Goal: Task Accomplishment & Management: Use online tool/utility

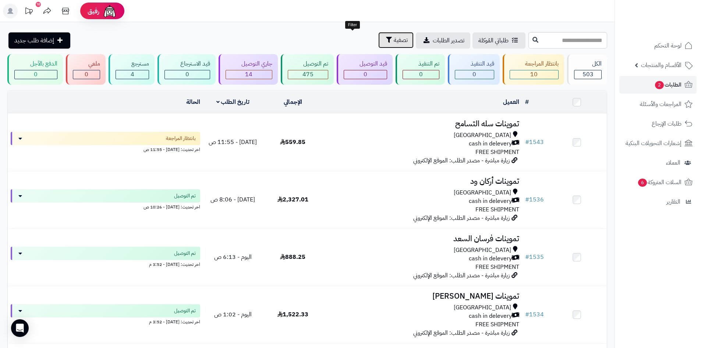
click at [394, 42] on span "تصفية" at bounding box center [401, 40] width 14 height 9
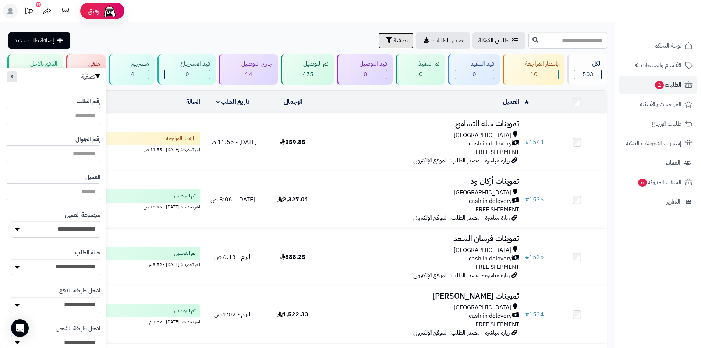
scroll to position [66, 0]
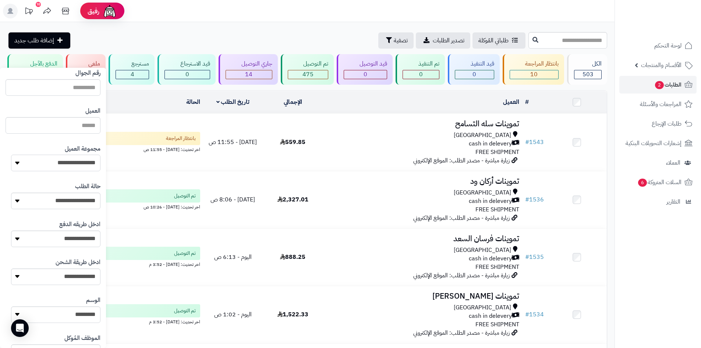
click at [43, 163] on select "**********" at bounding box center [55, 163] width 89 height 17
select select
click at [11, 155] on select "**********" at bounding box center [55, 163] width 89 height 17
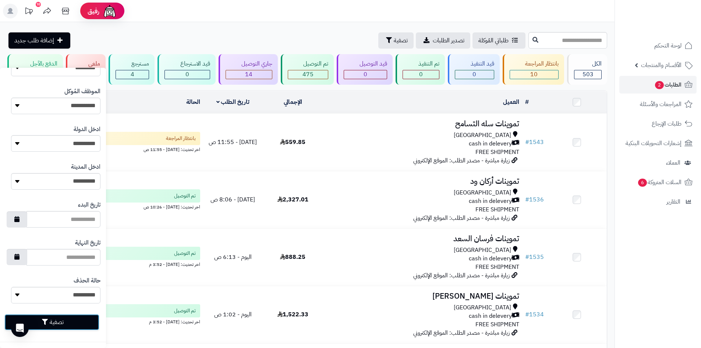
click at [66, 329] on button "تصفية" at bounding box center [51, 322] width 95 height 16
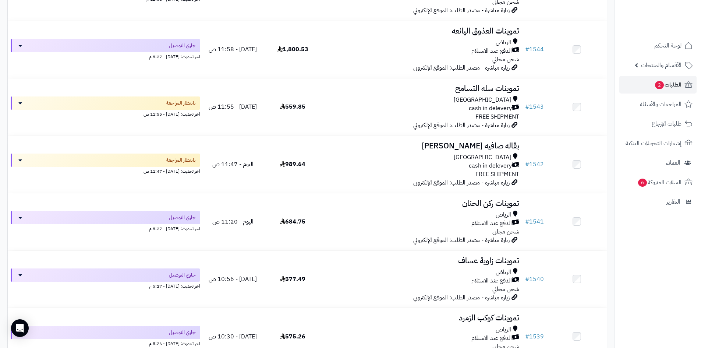
scroll to position [589, 0]
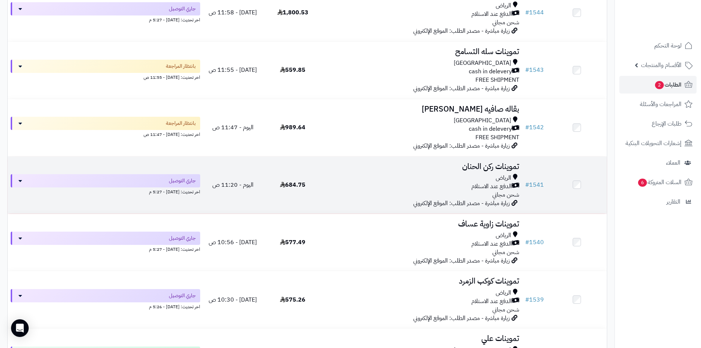
click at [397, 182] on div "الدفع عند الاستلام" at bounding box center [423, 186] width 194 height 8
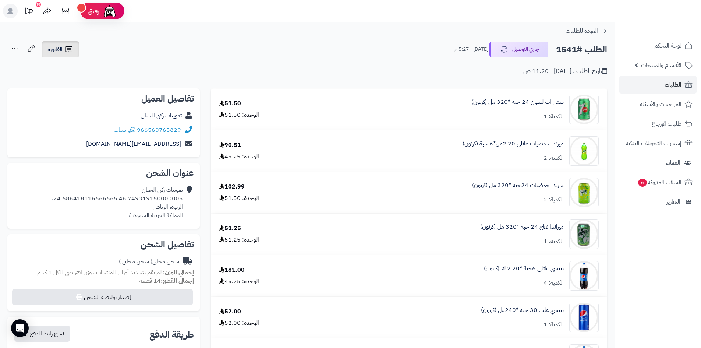
click at [75, 45] on link "الفاتورة" at bounding box center [61, 49] width 38 height 16
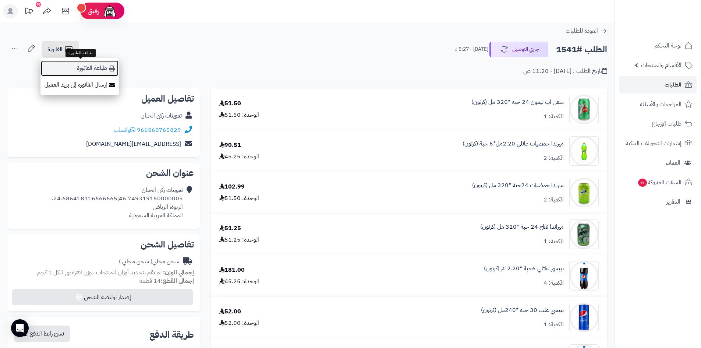
click at [84, 64] on link "طباعة الفاتورة" at bounding box center [79, 68] width 78 height 17
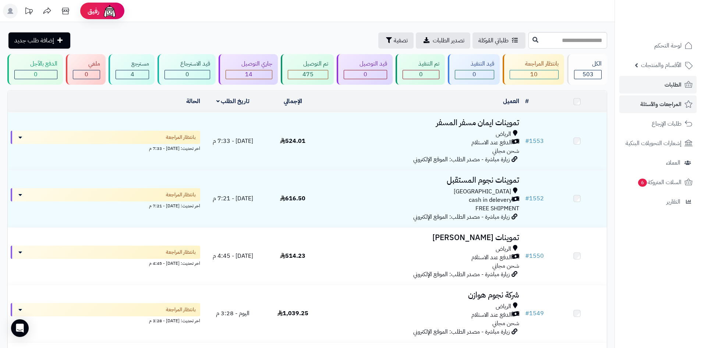
scroll to position [589, 0]
